Goal: Task Accomplishment & Management: Complete application form

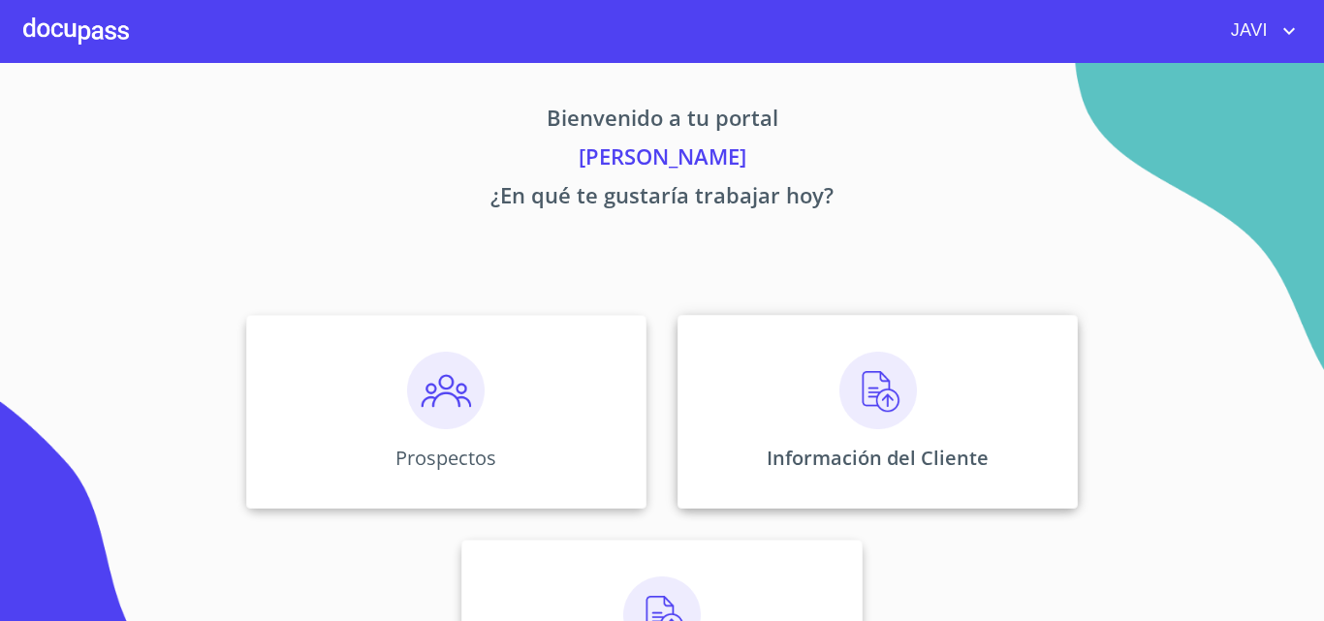
click at [864, 386] on img at bounding box center [879, 391] width 78 height 78
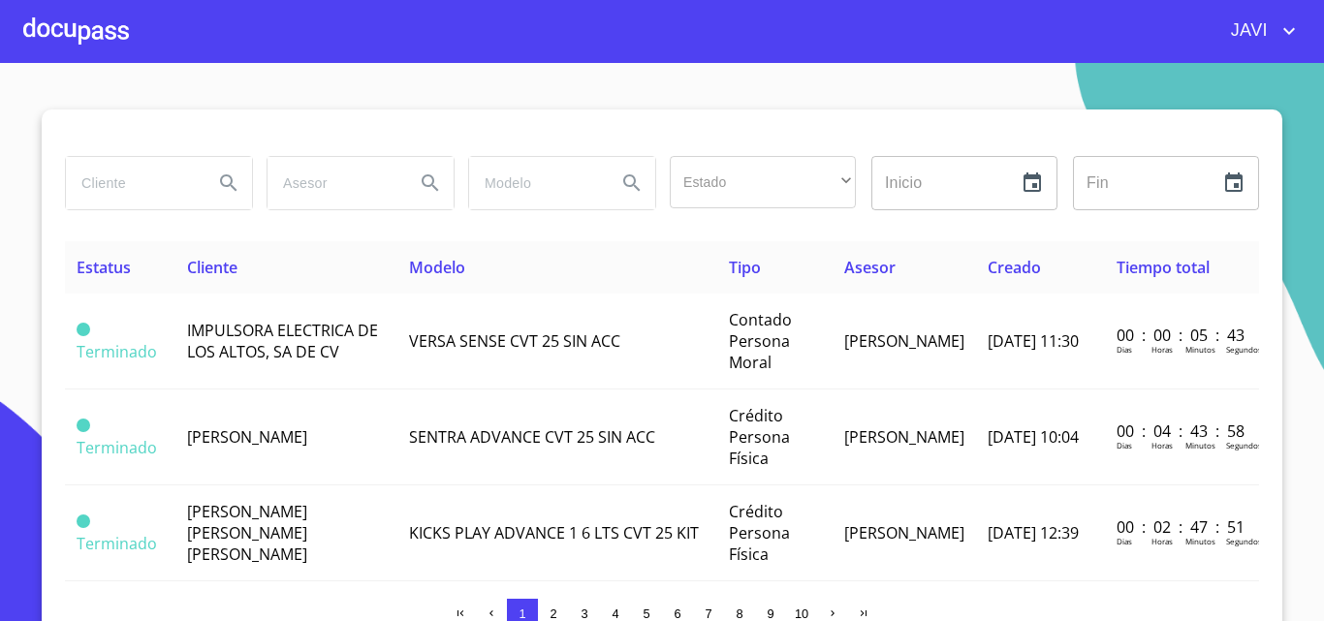
click at [127, 181] on input "search" at bounding box center [132, 183] width 132 height 52
type input "abiam"
click at [224, 179] on icon "Search" at bounding box center [228, 183] width 16 height 16
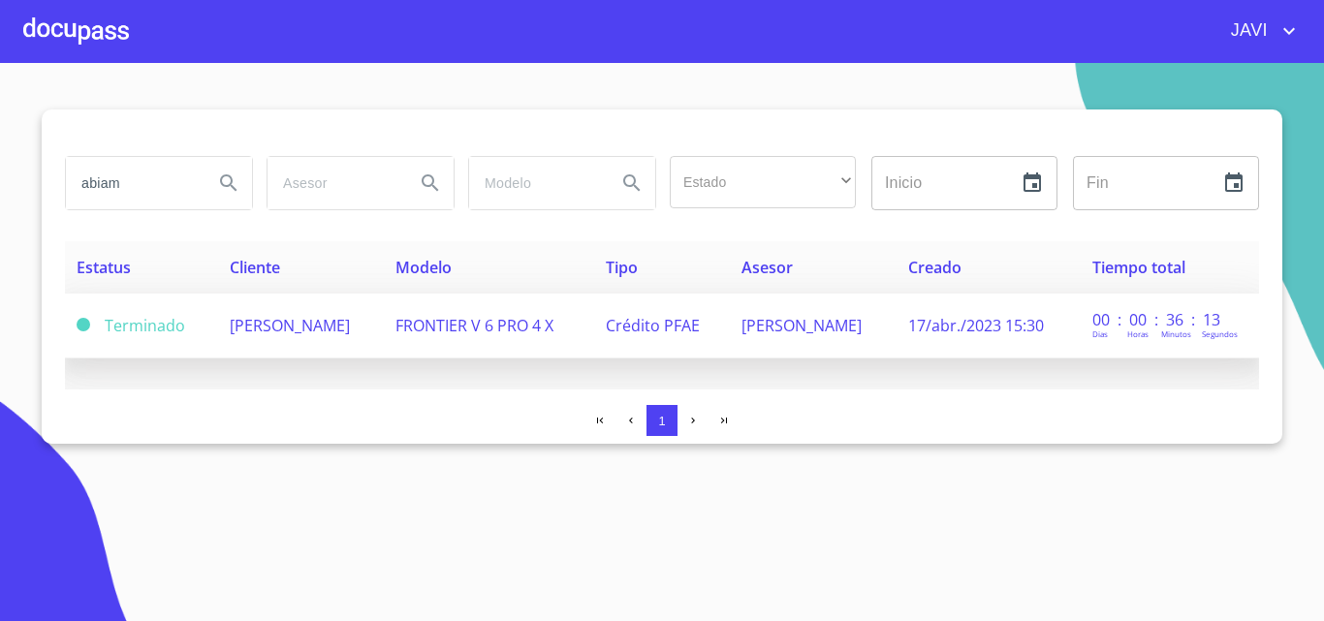
click at [350, 325] on span "[PERSON_NAME]" at bounding box center [290, 325] width 120 height 21
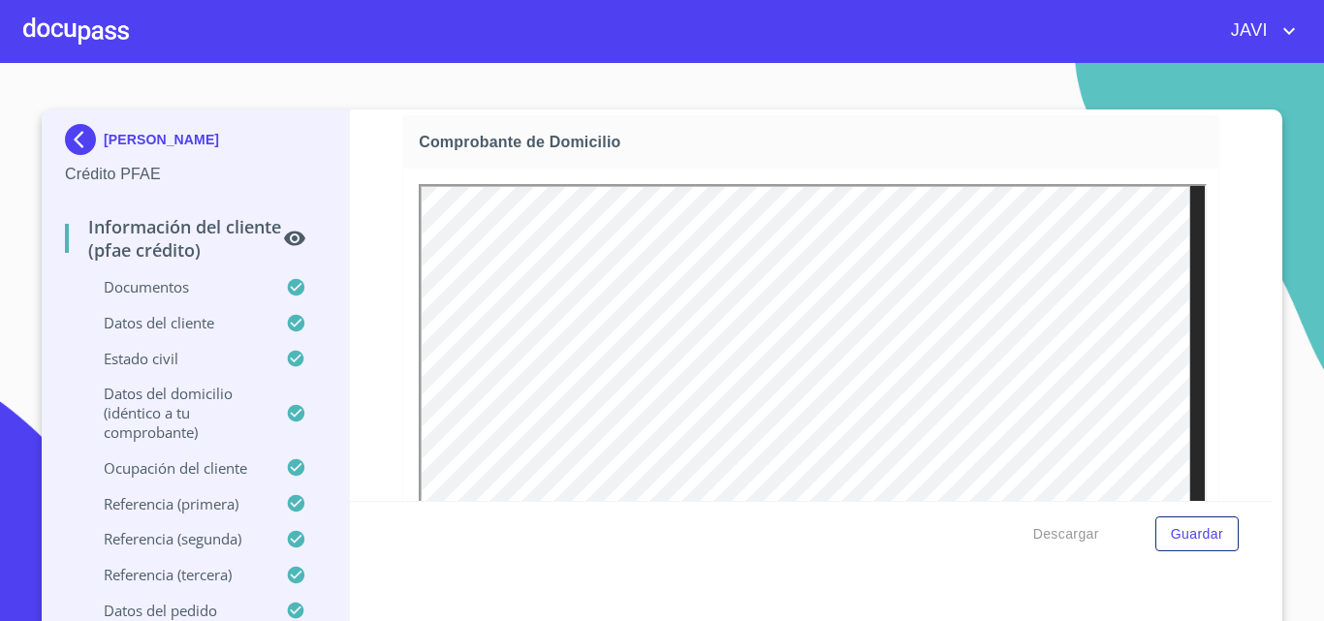
scroll to position [582, 0]
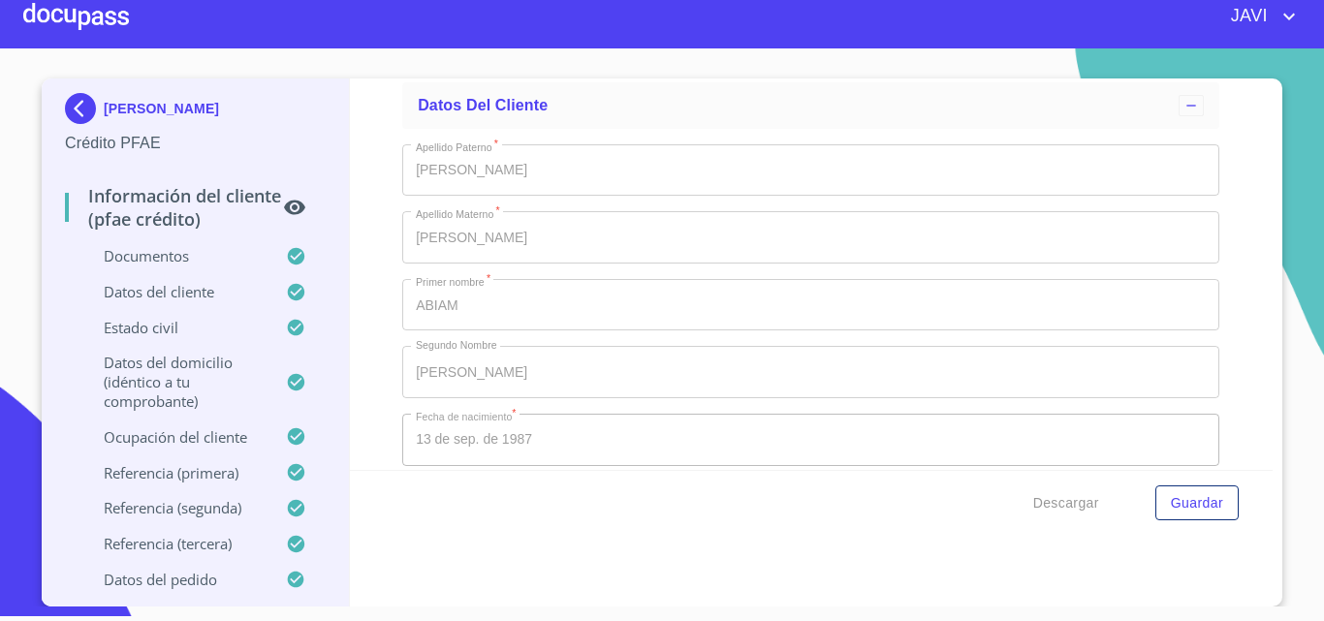
scroll to position [5661, 0]
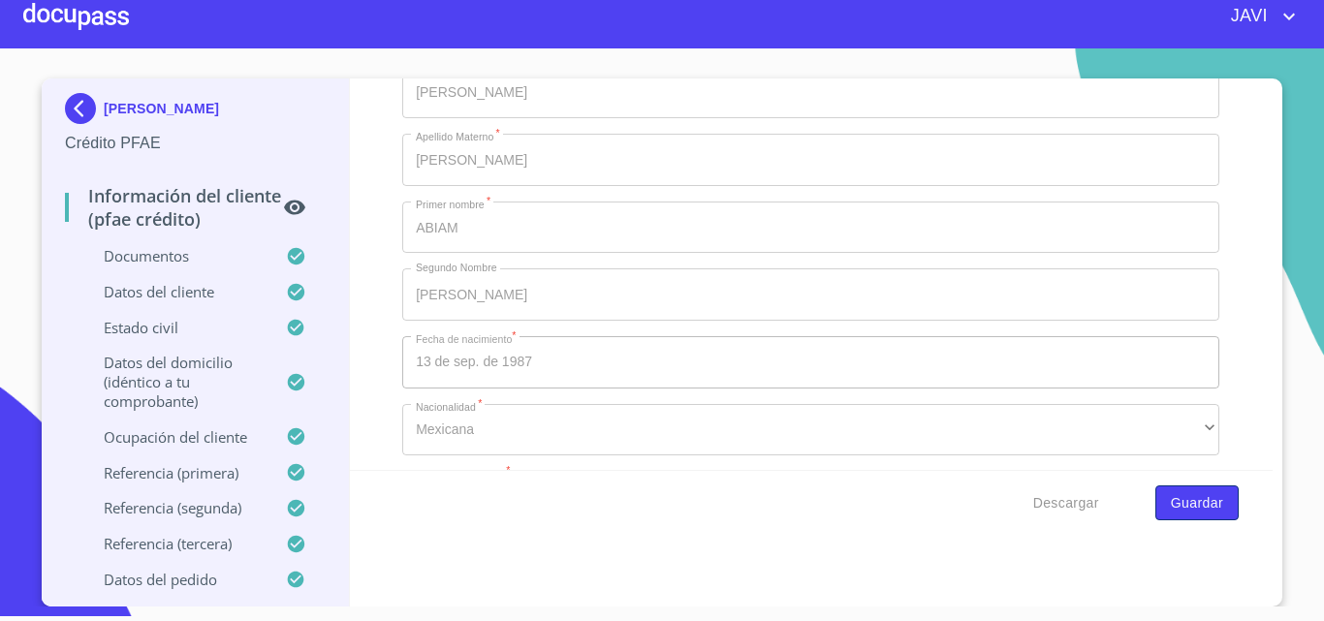
click at [1171, 508] on span "Guardar" at bounding box center [1197, 504] width 52 height 24
